Goal: Transaction & Acquisition: Purchase product/service

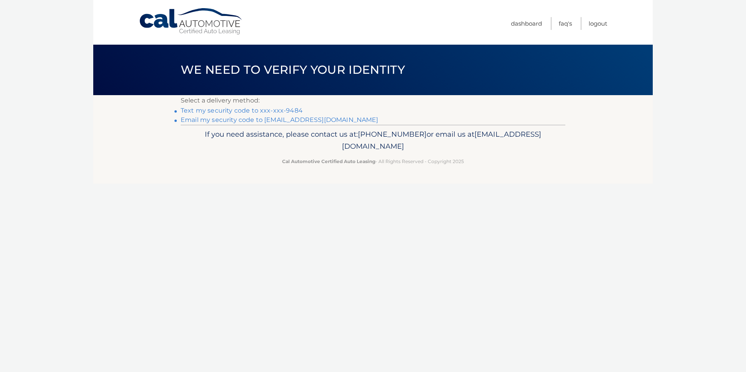
click at [194, 111] on link "Text my security code to xxx-xxx-9484" at bounding box center [242, 110] width 122 height 7
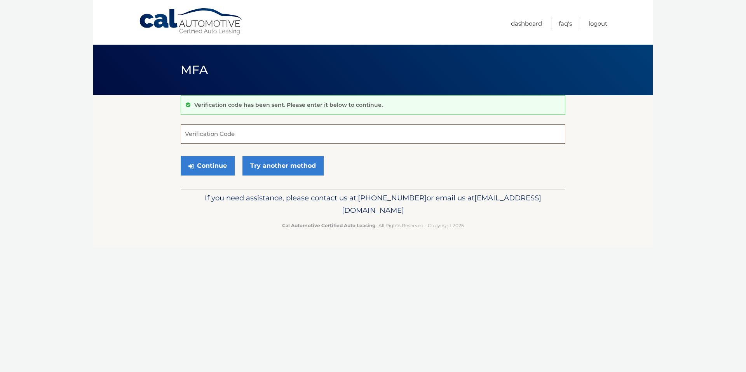
click at [239, 136] on input "Verification Code" at bounding box center [373, 133] width 385 height 19
type input "672138"
click at [261, 162] on link "Try another method" at bounding box center [283, 165] width 81 height 19
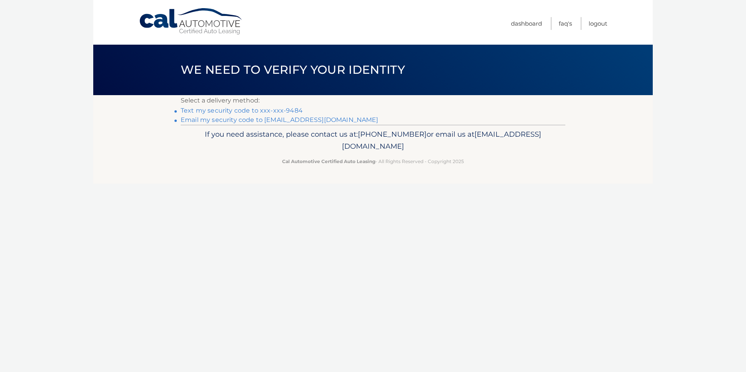
click at [209, 109] on link "Text my security code to xxx-xxx-9484" at bounding box center [242, 110] width 122 height 7
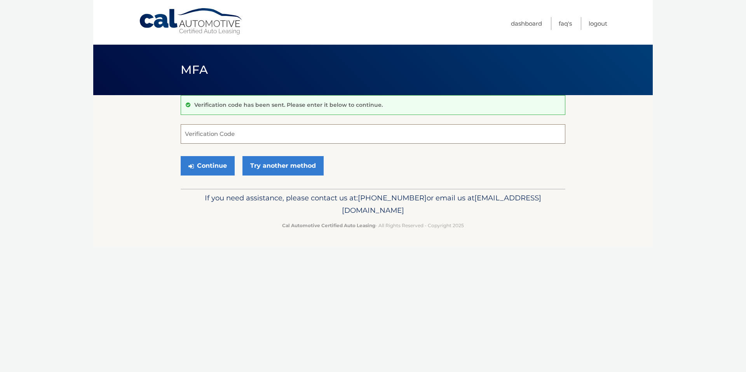
click at [248, 132] on input "Verification Code" at bounding box center [373, 133] width 385 height 19
type input "869027"
click at [203, 166] on button "Continue" at bounding box center [208, 165] width 54 height 19
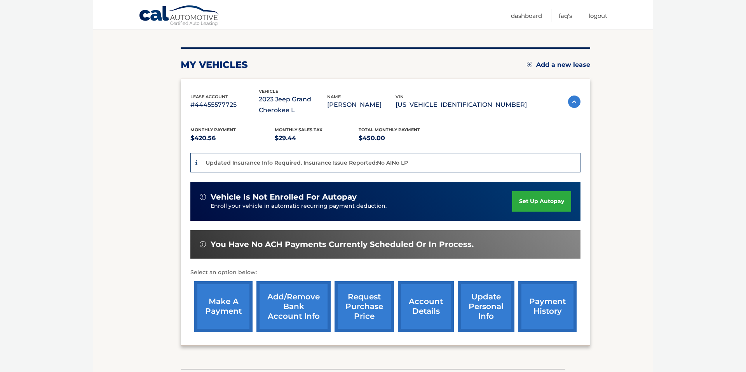
scroll to position [87, 0]
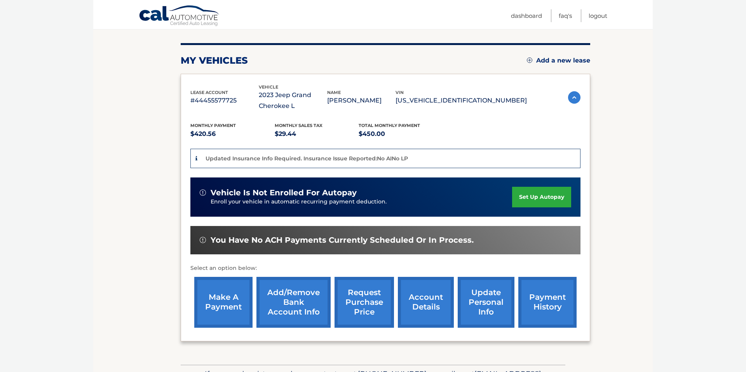
click at [213, 297] on link "make a payment" at bounding box center [223, 302] width 58 height 51
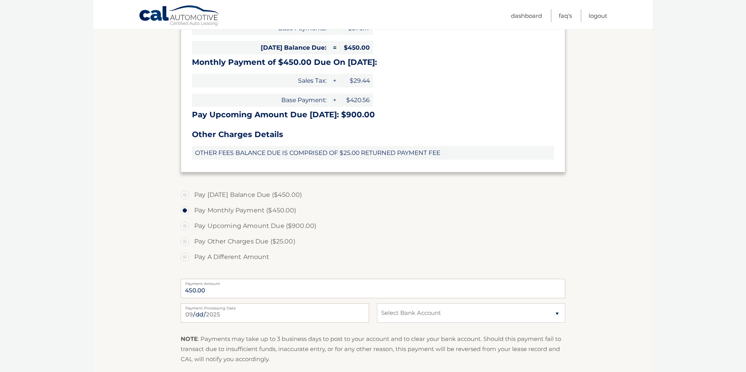
scroll to position [212, 0]
click at [411, 316] on select "Select Bank Account Checking CITIBANK *****9208 Checking CITIBANK *****5625" at bounding box center [471, 313] width 189 height 19
select select "MGFhM2RkN2EtYzdlZC00MjMyLWJmNDMtOGNlYTBjMzZhZTZi"
click at [377, 304] on select "Select Bank Account Checking CITIBANK *****9208 Checking CITIBANK *****5625" at bounding box center [471, 313] width 189 height 19
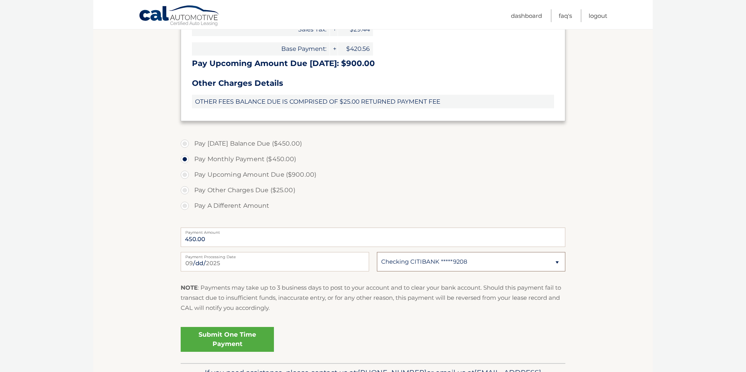
scroll to position [279, 0]
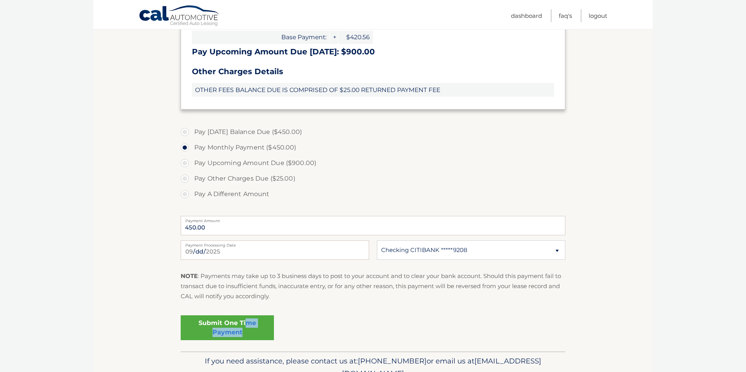
click at [245, 326] on link "Submit One Time Payment" at bounding box center [227, 328] width 93 height 25
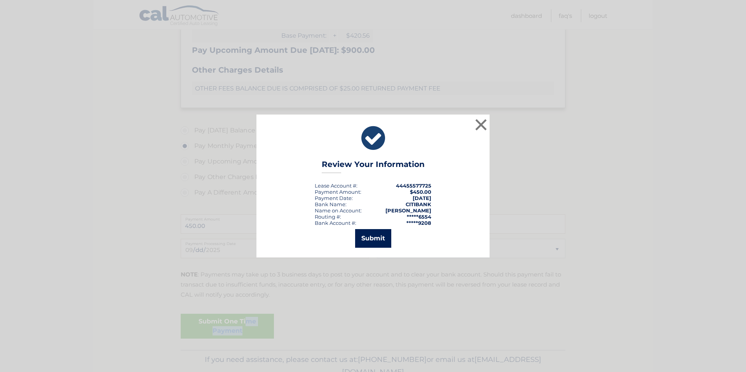
drag, startPoint x: 374, startPoint y: 238, endPoint x: 388, endPoint y: 240, distance: 13.8
click at [374, 238] on button "Submit" at bounding box center [373, 238] width 36 height 19
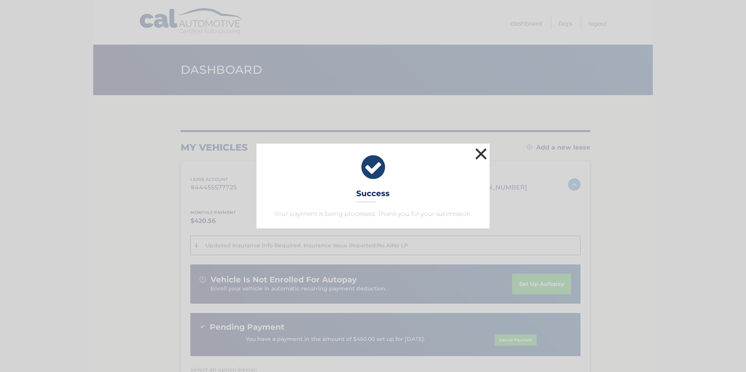
click at [482, 150] on button "×" at bounding box center [482, 154] width 16 height 16
